Goal: Communication & Community: Participate in discussion

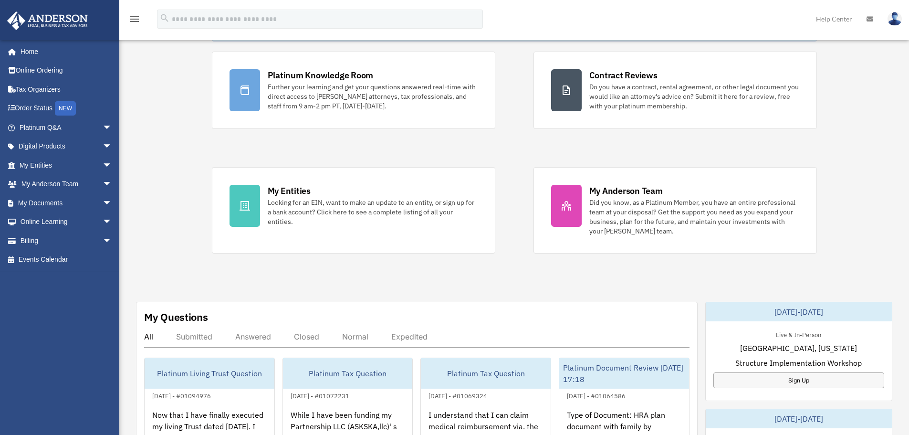
scroll to position [95, 0]
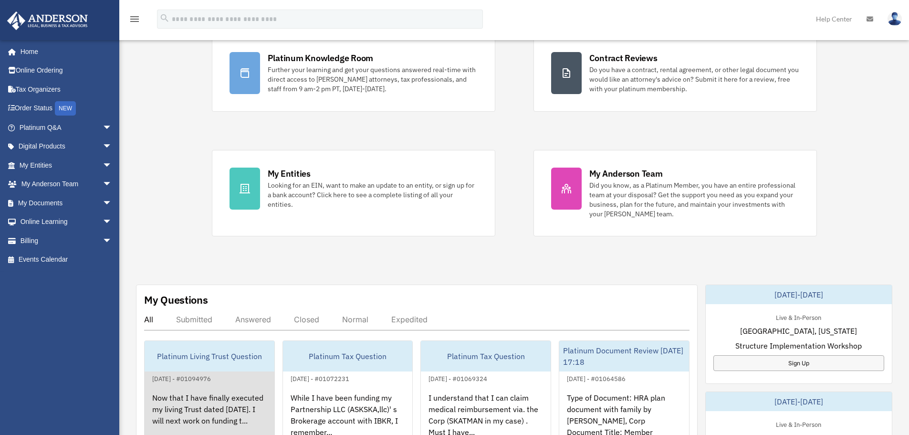
click at [209, 406] on div "Now that I have finally executed my living Trust dated [DATE]. I will next work…" at bounding box center [210, 421] width 130 height 74
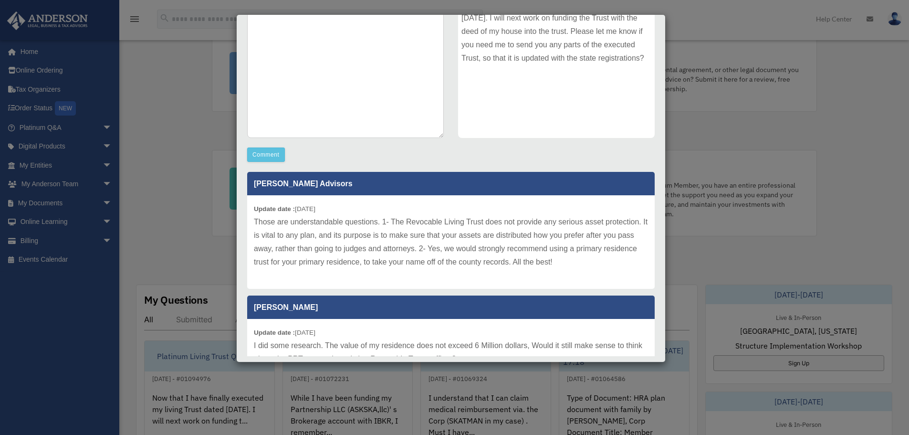
scroll to position [181, 0]
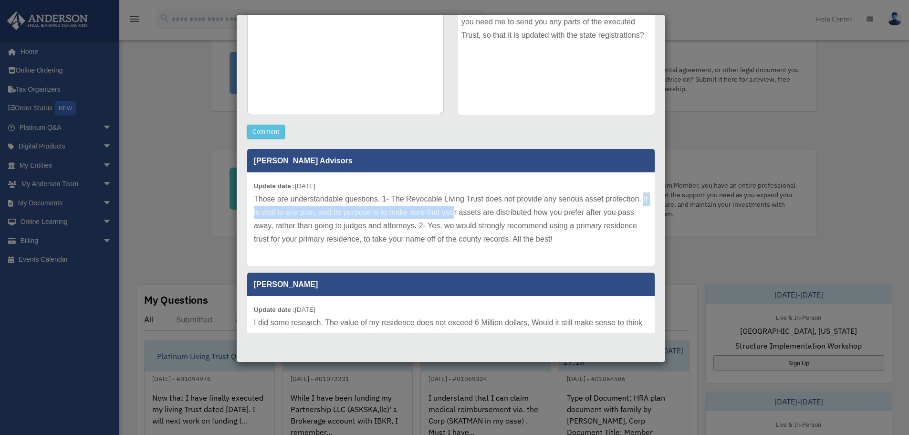
drag, startPoint x: 293, startPoint y: 211, endPoint x: 499, endPoint y: 208, distance: 205.8
click at [499, 208] on p "Those are understandable questions. 1- The Revocable Living Trust does not prov…" at bounding box center [451, 218] width 394 height 53
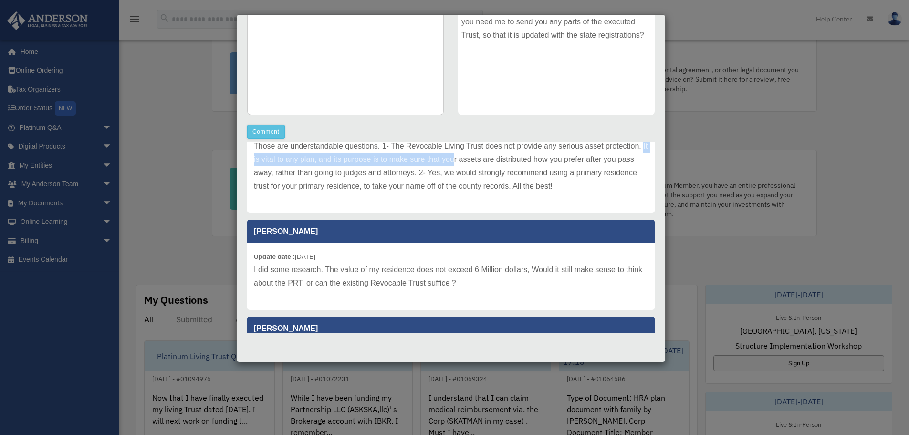
scroll to position [0, 0]
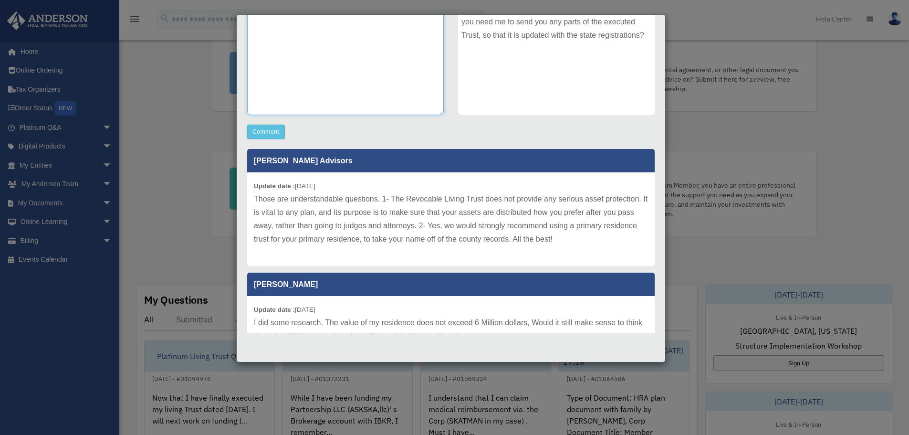
click at [407, 91] on textarea at bounding box center [345, 43] width 197 height 143
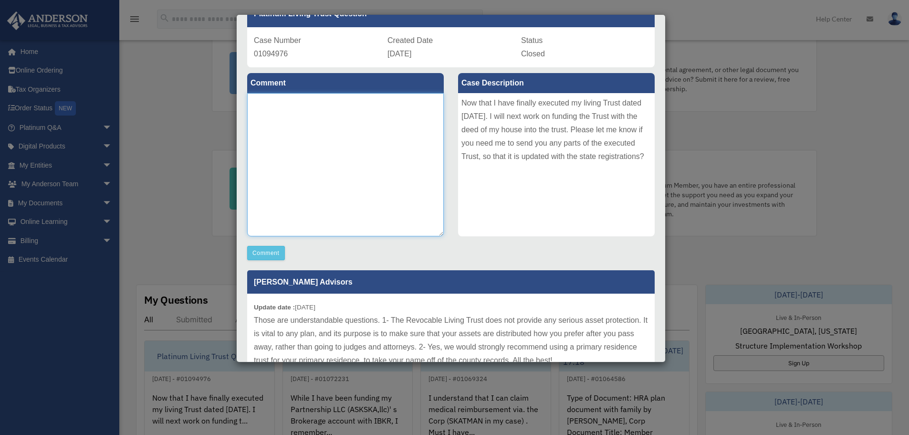
scroll to position [55, 0]
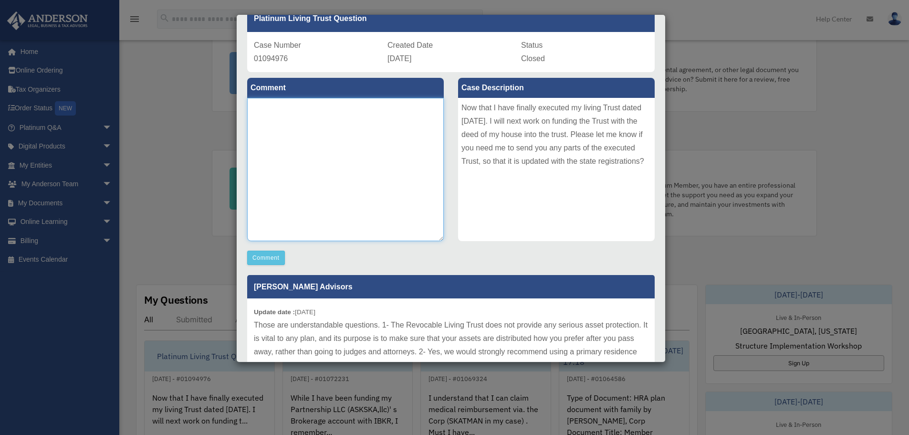
click at [267, 132] on textarea at bounding box center [345, 169] width 197 height 143
type textarea "*"
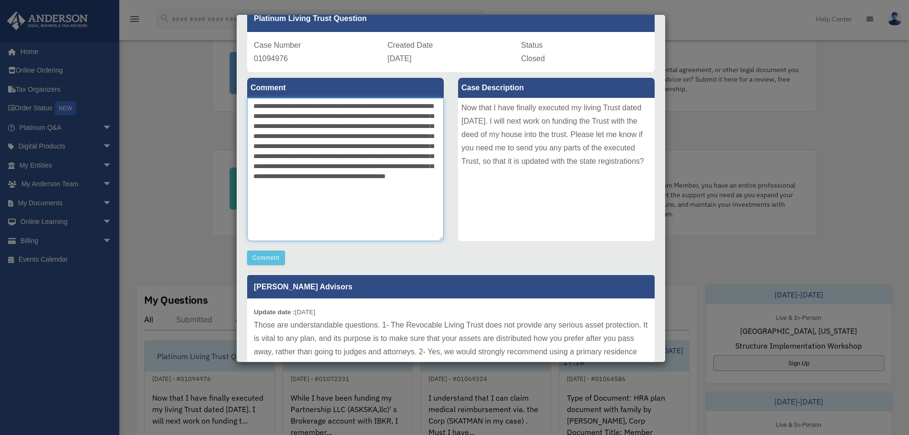
click at [377, 206] on textarea "**********" at bounding box center [345, 169] width 197 height 143
drag, startPoint x: 384, startPoint y: 202, endPoint x: 312, endPoint y: 106, distance: 120.0
click at [312, 106] on textarea "**********" at bounding box center [345, 169] width 197 height 143
paste textarea "**********"
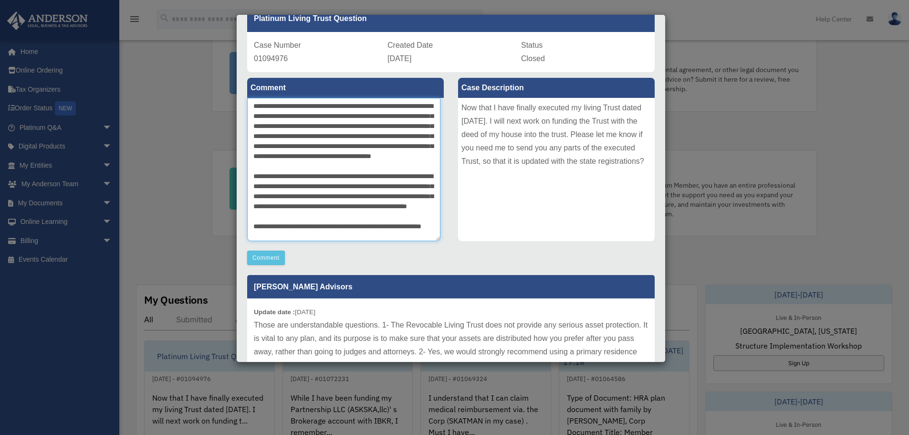
scroll to position [0, 0]
click at [312, 106] on textarea "**********" at bounding box center [343, 169] width 193 height 143
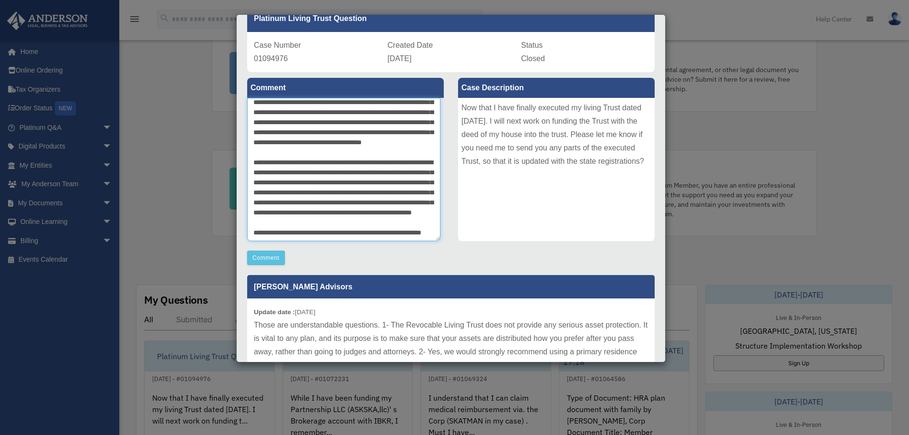
scroll to position [90, 0]
type textarea "**********"
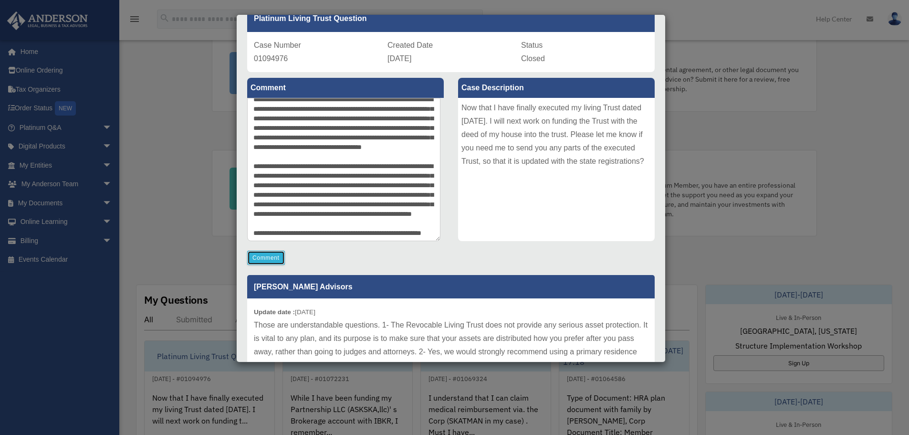
click at [276, 260] on button "Comment" at bounding box center [266, 258] width 38 height 14
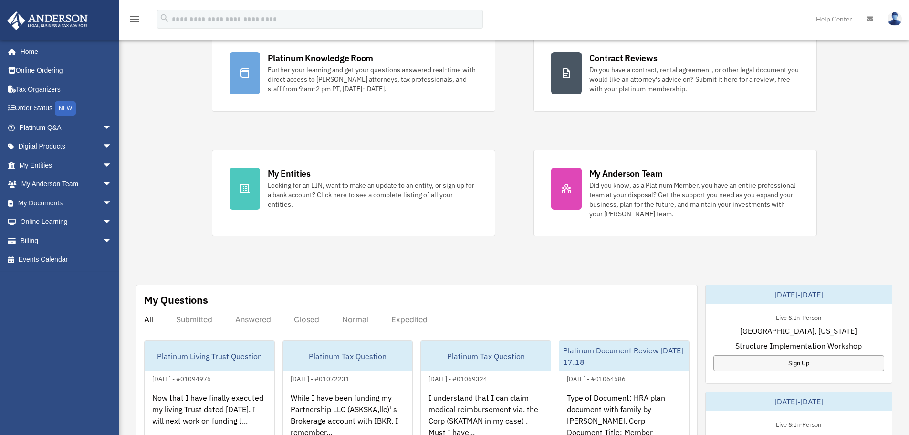
scroll to position [111, 0]
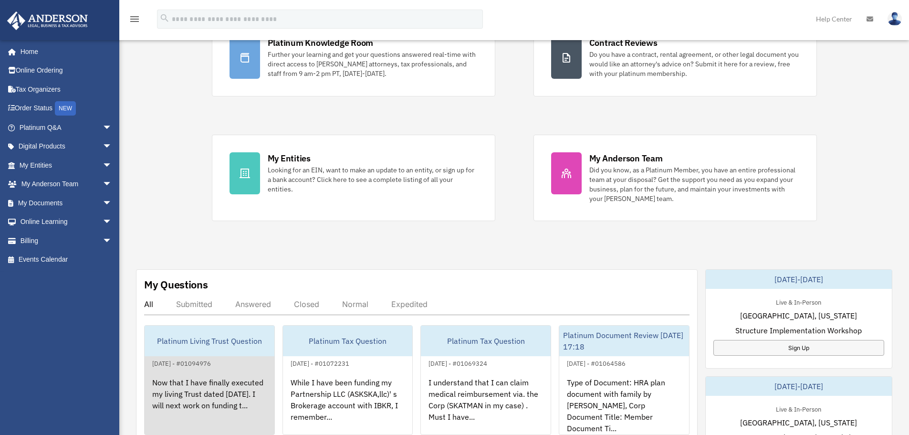
click at [186, 392] on div "Now that I have finally executed my living Trust dated [DATE]. I will next work…" at bounding box center [210, 406] width 130 height 74
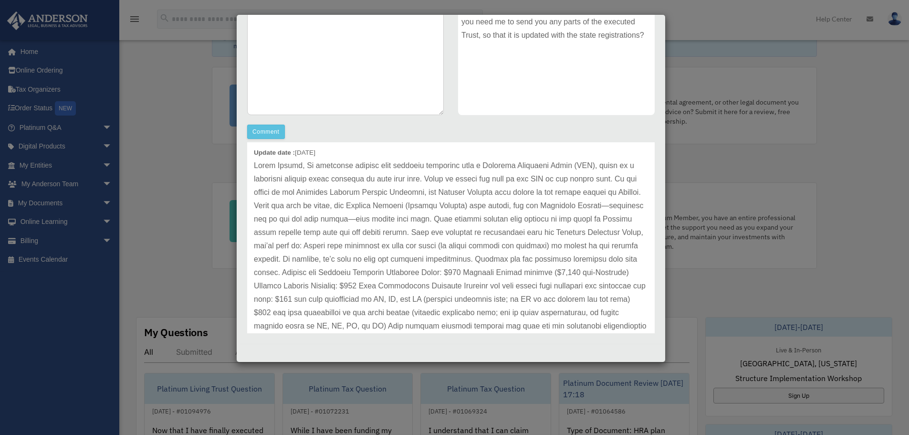
scroll to position [571, 0]
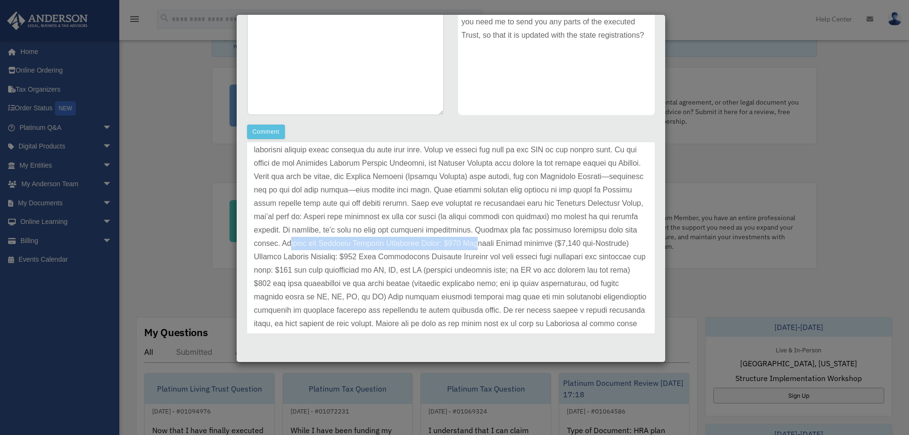
drag, startPoint x: 358, startPoint y: 241, endPoint x: 539, endPoint y: 239, distance: 180.9
click at [539, 239] on p at bounding box center [451, 237] width 394 height 214
drag, startPoint x: 333, startPoint y: 255, endPoint x: 464, endPoint y: 255, distance: 130.8
click at [464, 255] on p at bounding box center [451, 237] width 394 height 214
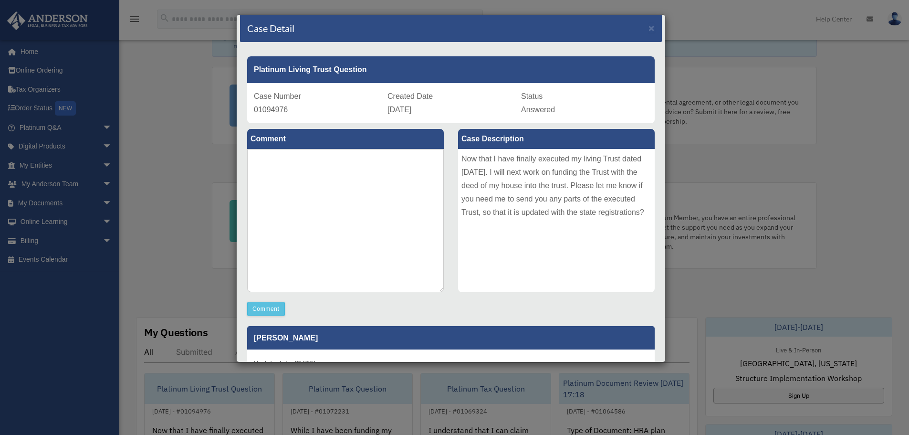
scroll to position [0, 0]
